Goal: Find specific page/section: Find specific page/section

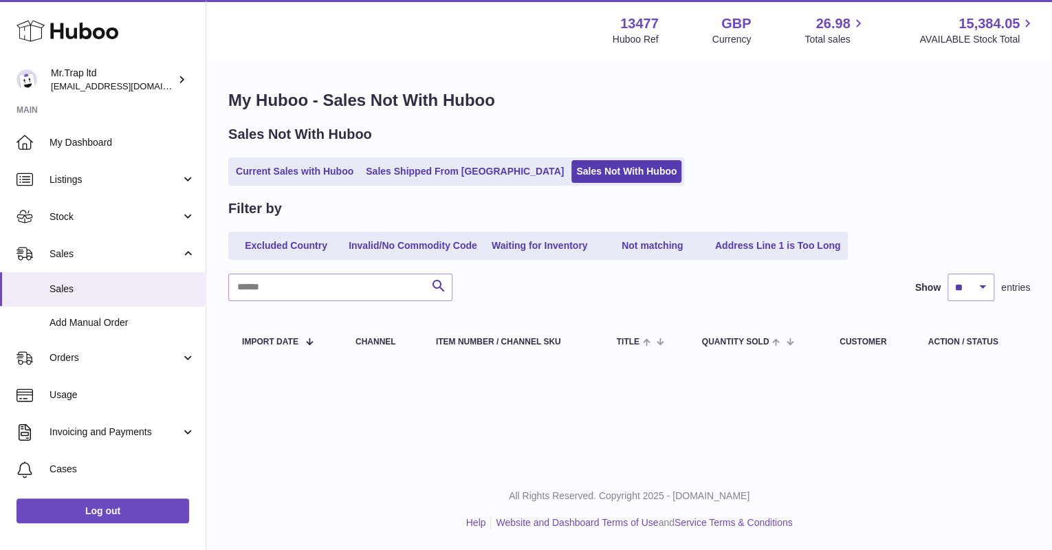
drag, startPoint x: 45, startPoint y: 35, endPoint x: 54, endPoint y: 35, distance: 9.6
click at [45, 35] on icon at bounding box center [68, 31] width 102 height 28
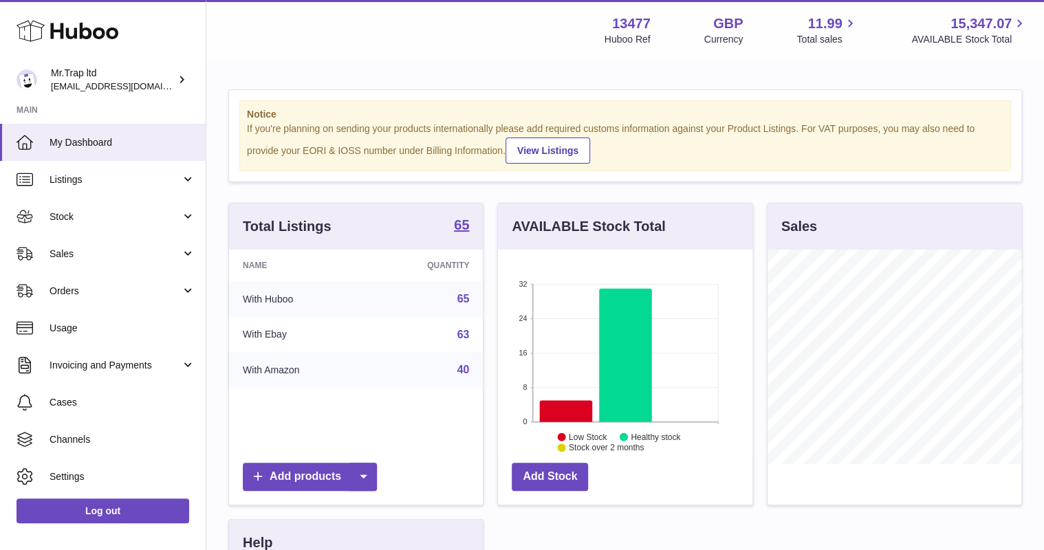
scroll to position [215, 254]
click at [78, 252] on span "Sales" at bounding box center [115, 254] width 131 height 13
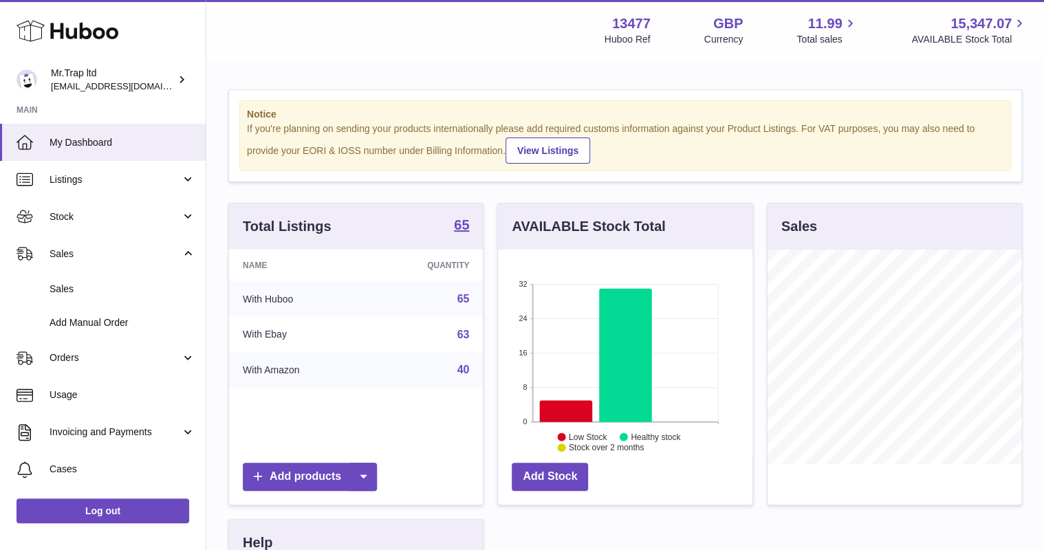
click at [96, 281] on link "Sales" at bounding box center [103, 289] width 206 height 34
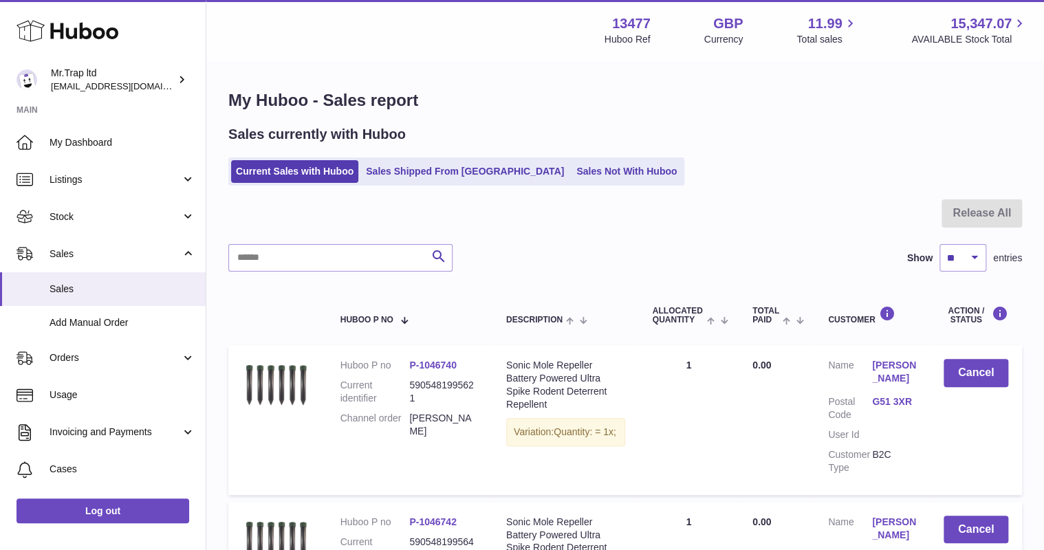
click at [571, 165] on link "Sales Not With Huboo" at bounding box center [626, 171] width 110 height 23
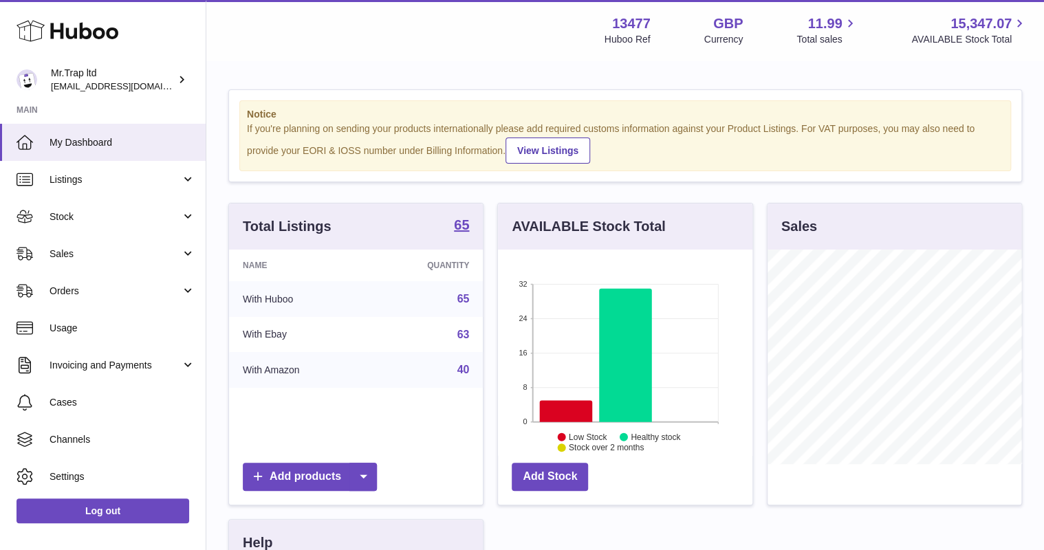
scroll to position [215, 254]
